Goal: Check status: Check status

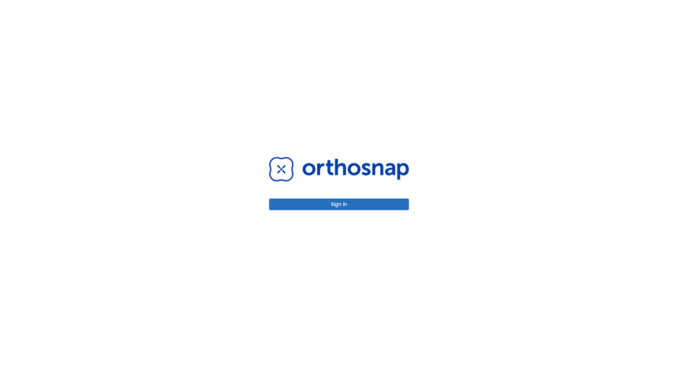
click at [329, 205] on button "Sign in" at bounding box center [339, 204] width 140 height 12
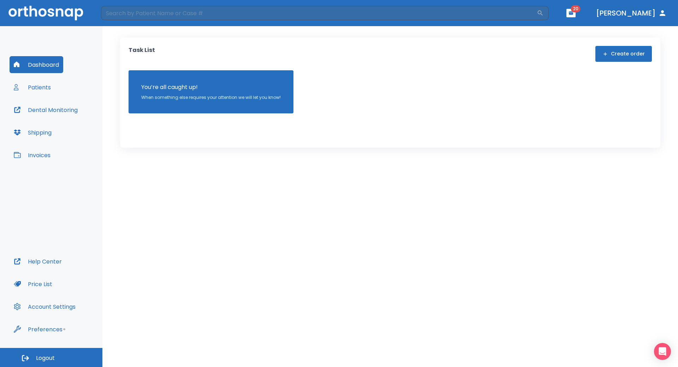
click at [39, 88] on button "Patients" at bounding box center [33, 87] width 46 height 17
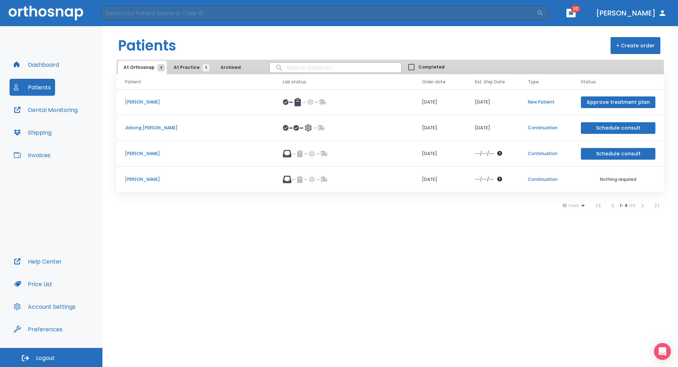
click at [134, 179] on p "Alex Chao" at bounding box center [195, 179] width 141 height 6
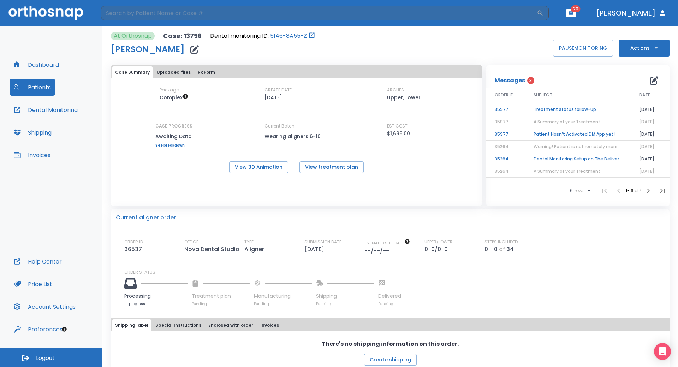
click at [34, 90] on button "Patients" at bounding box center [33, 87] width 46 height 17
